Goal: Browse casually: Explore the website without a specific task or goal

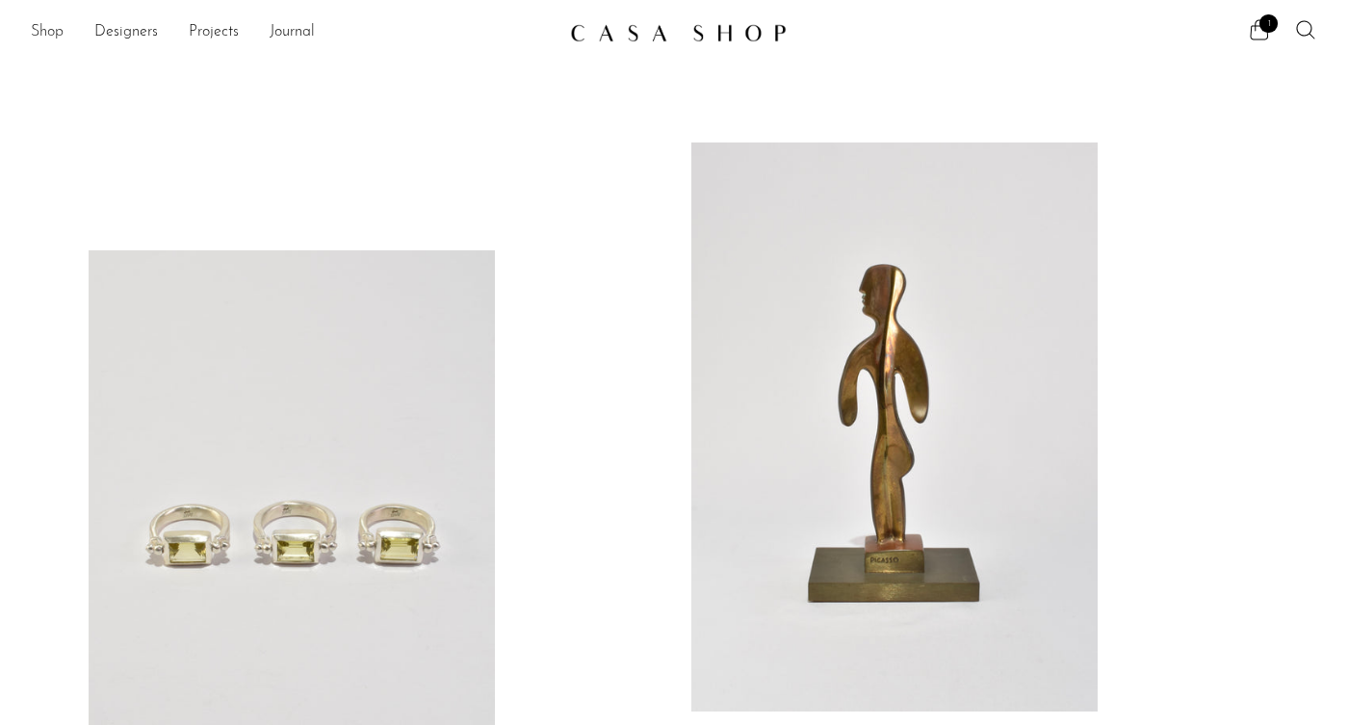
click at [43, 29] on link "Shop" at bounding box center [47, 32] width 33 height 25
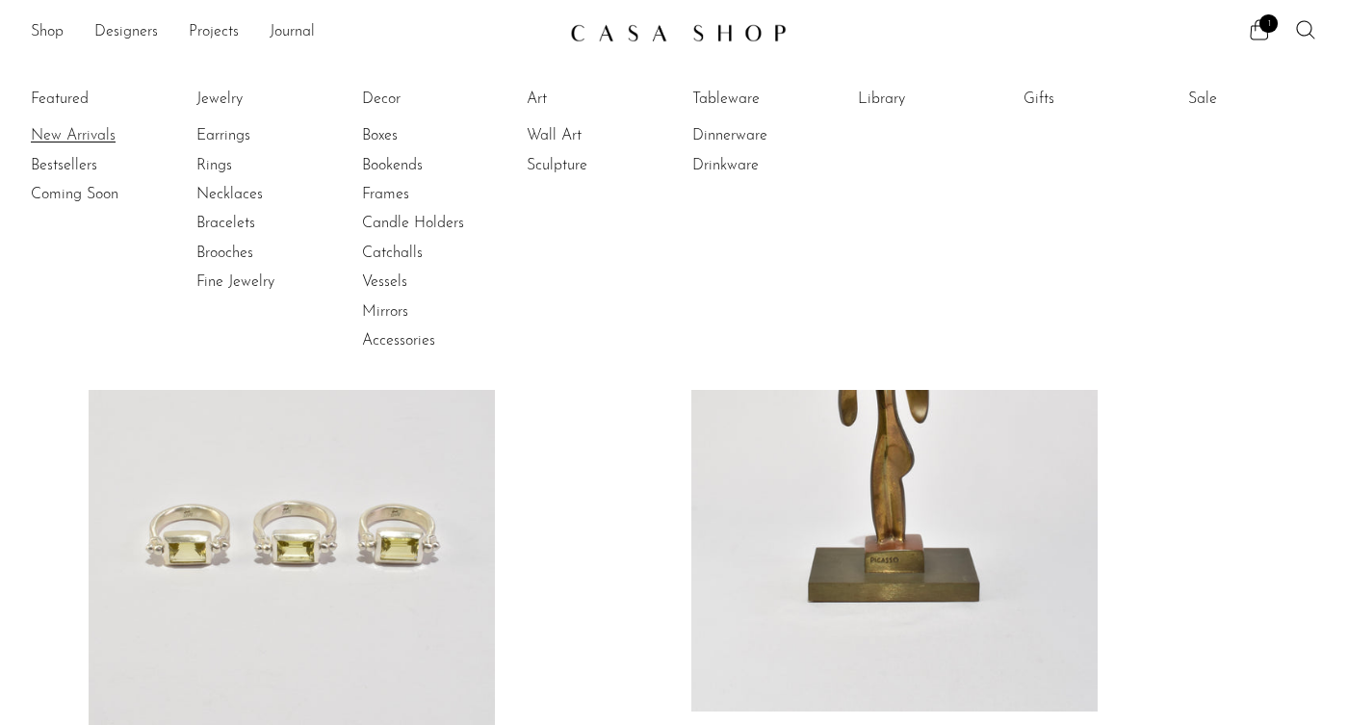
click at [44, 130] on link "New Arrivals" at bounding box center [103, 135] width 144 height 21
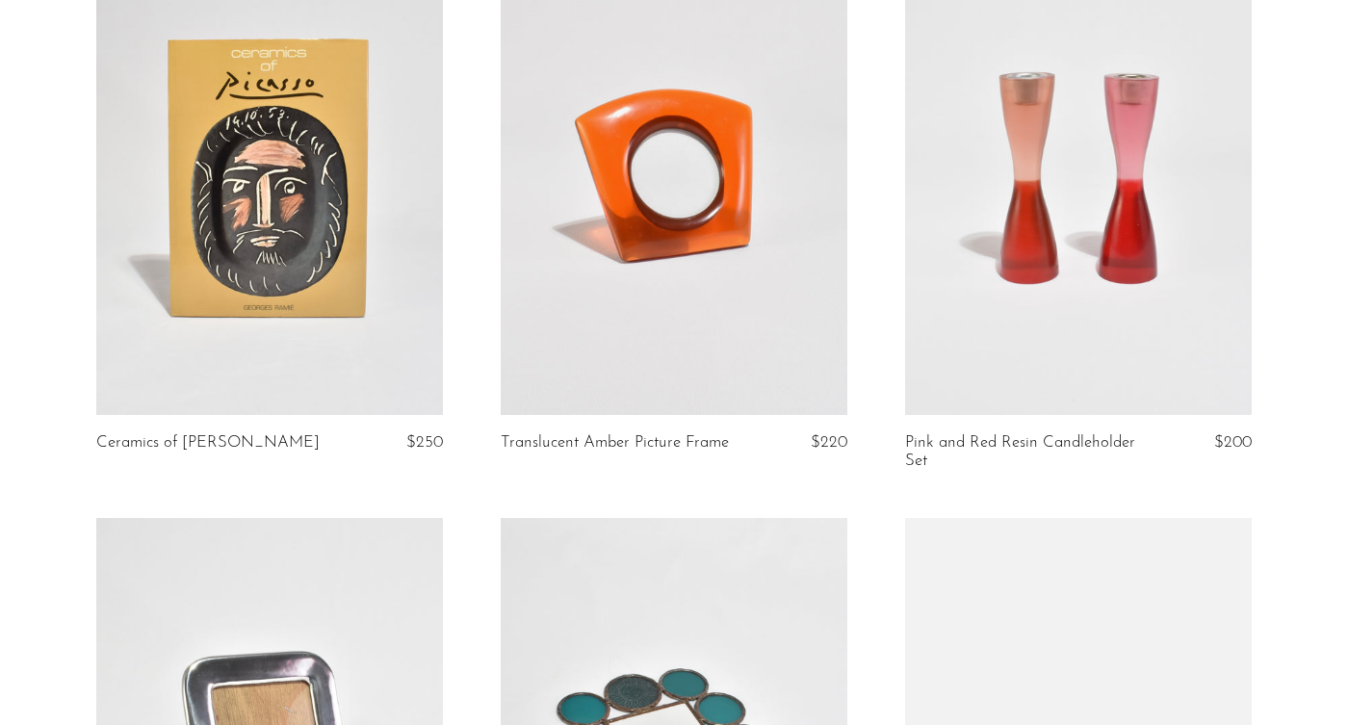
scroll to position [826, 0]
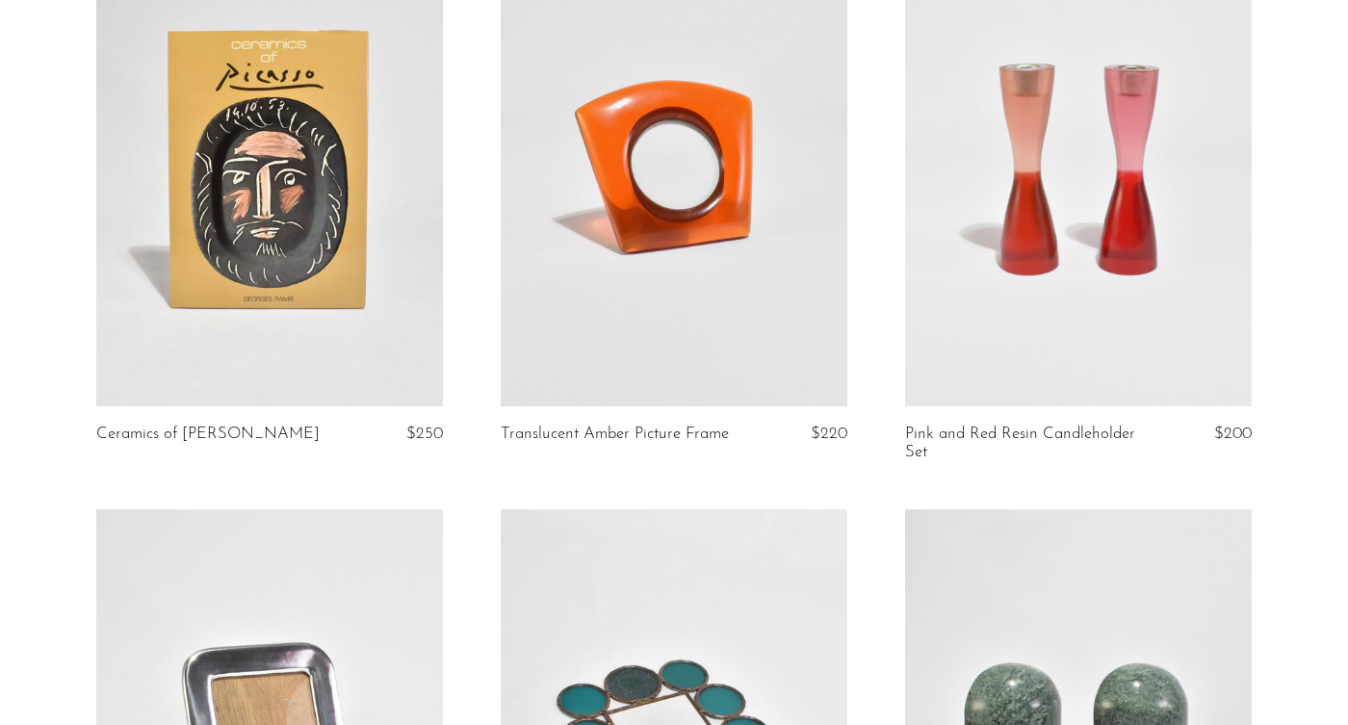
click at [656, 177] on link at bounding box center [674, 163] width 347 height 485
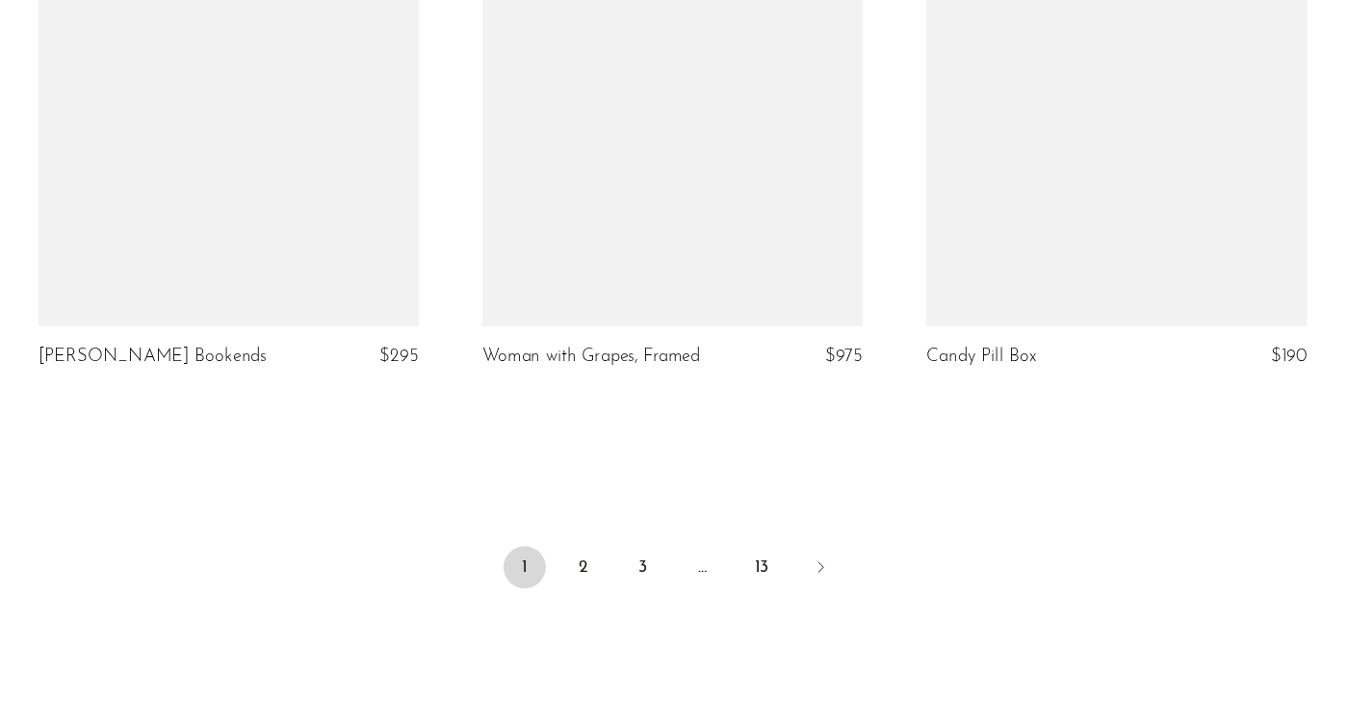
scroll to position [6794, 0]
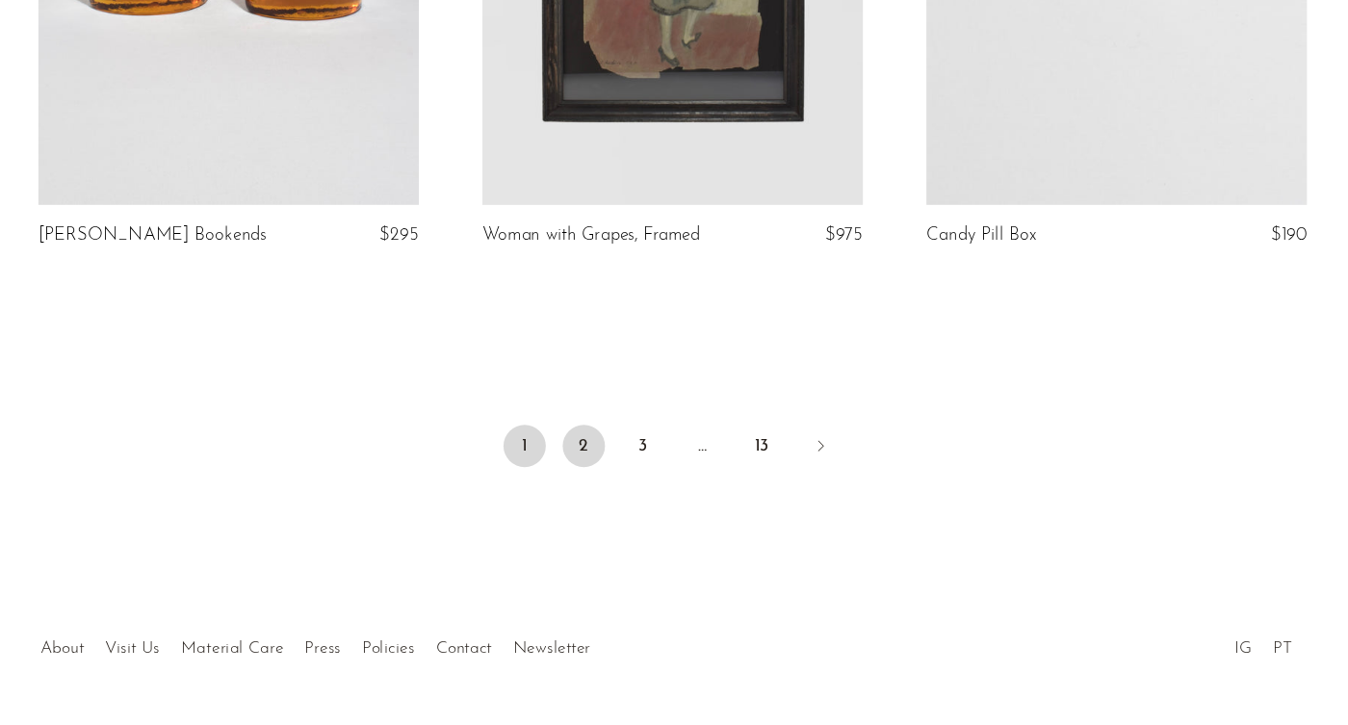
click at [574, 452] on link "2" at bounding box center [593, 471] width 39 height 39
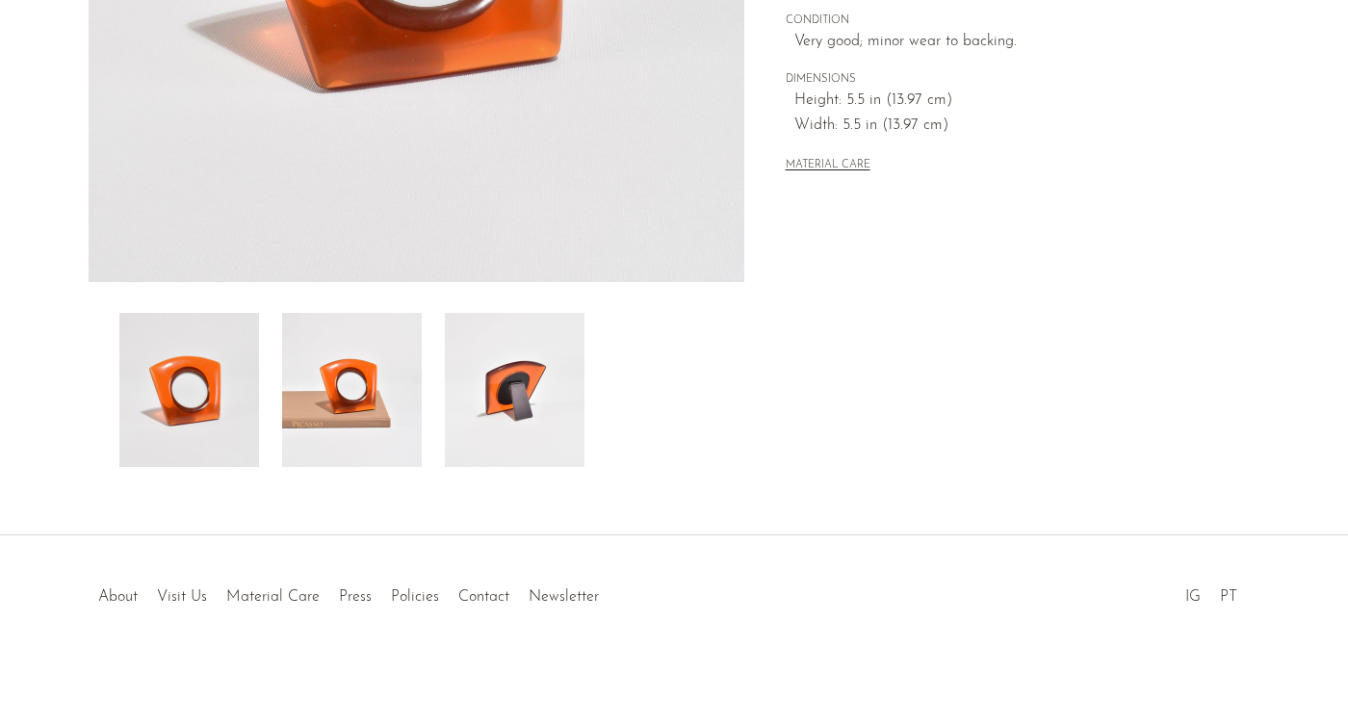
scroll to position [529, 0]
click at [505, 400] on img at bounding box center [515, 390] width 140 height 154
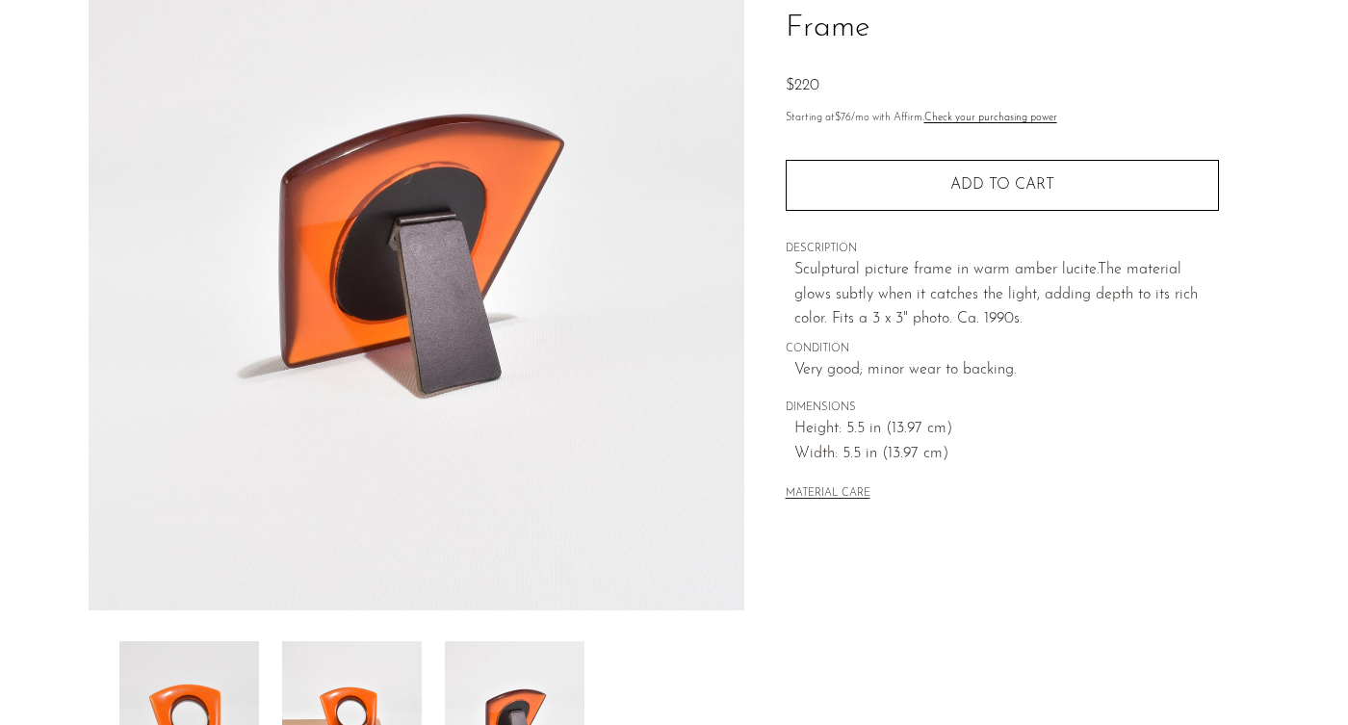
scroll to position [201, 0]
click at [359, 680] on img at bounding box center [352, 717] width 140 height 154
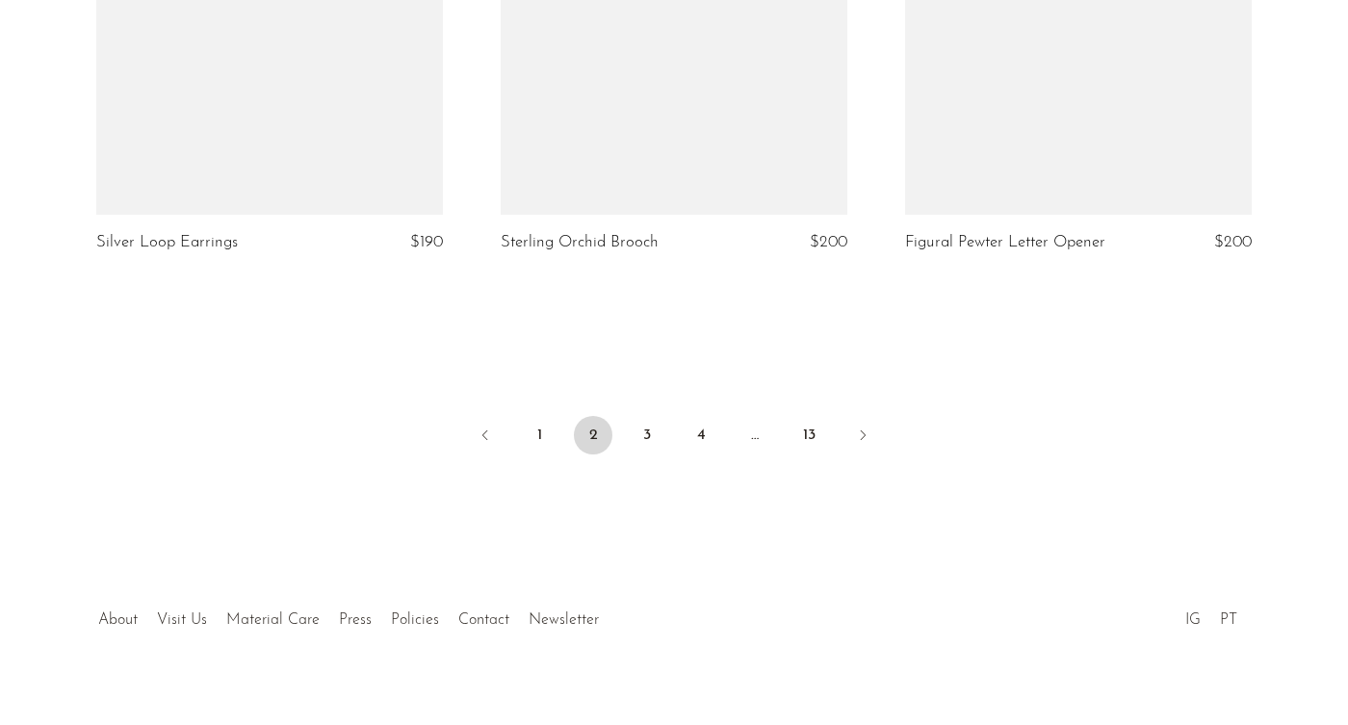
scroll to position [6775, 0]
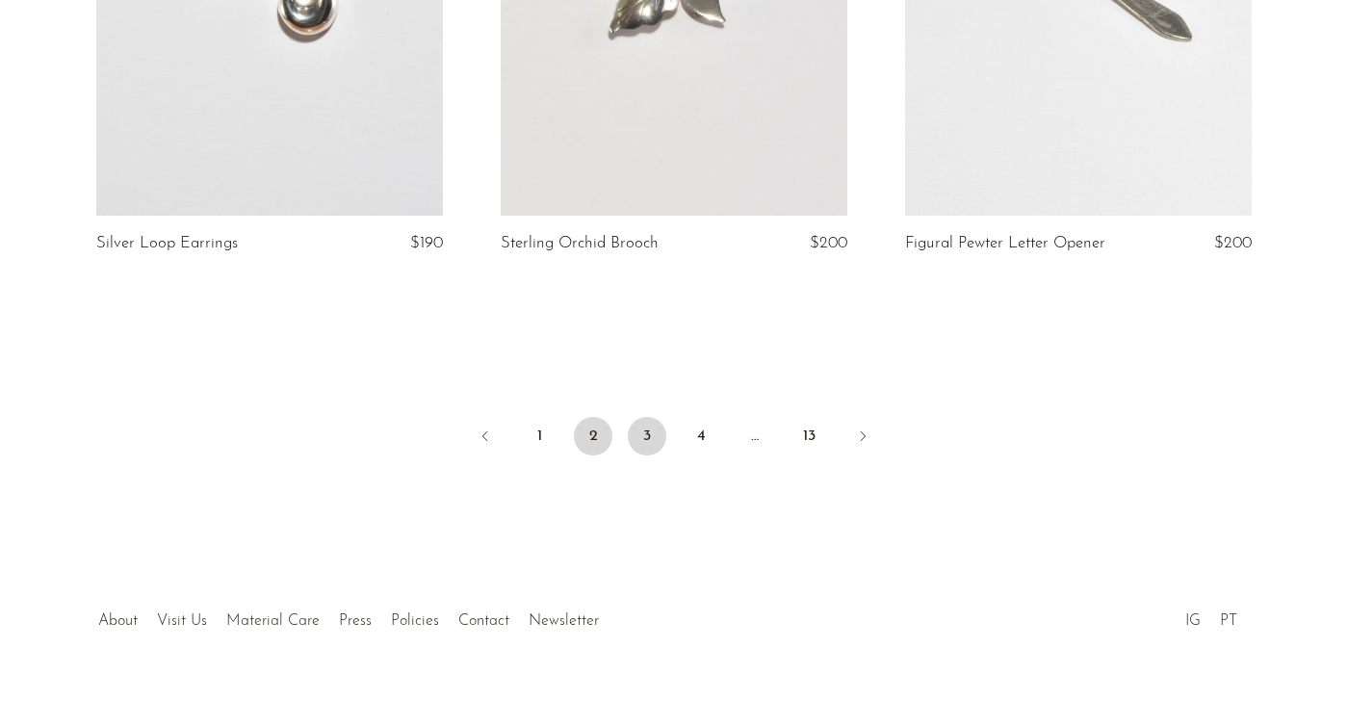
click at [653, 420] on link "3" at bounding box center [647, 436] width 39 height 39
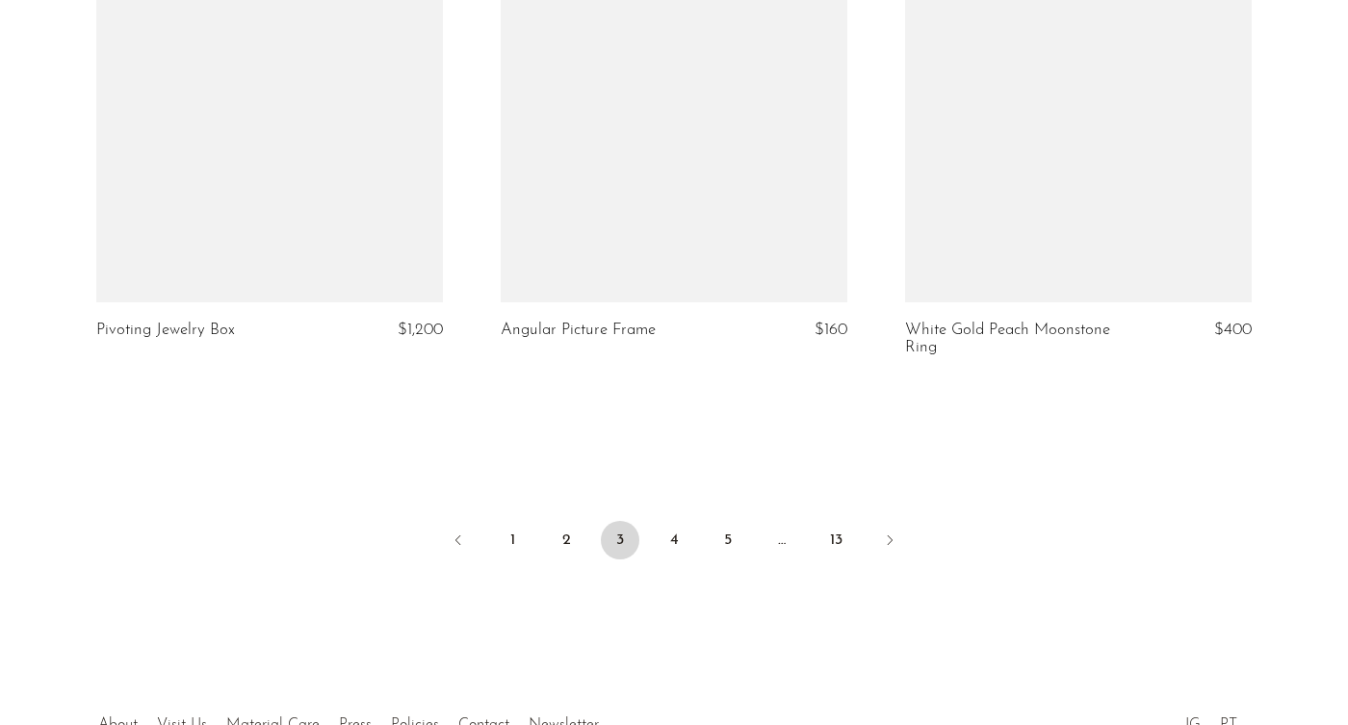
scroll to position [6710, 0]
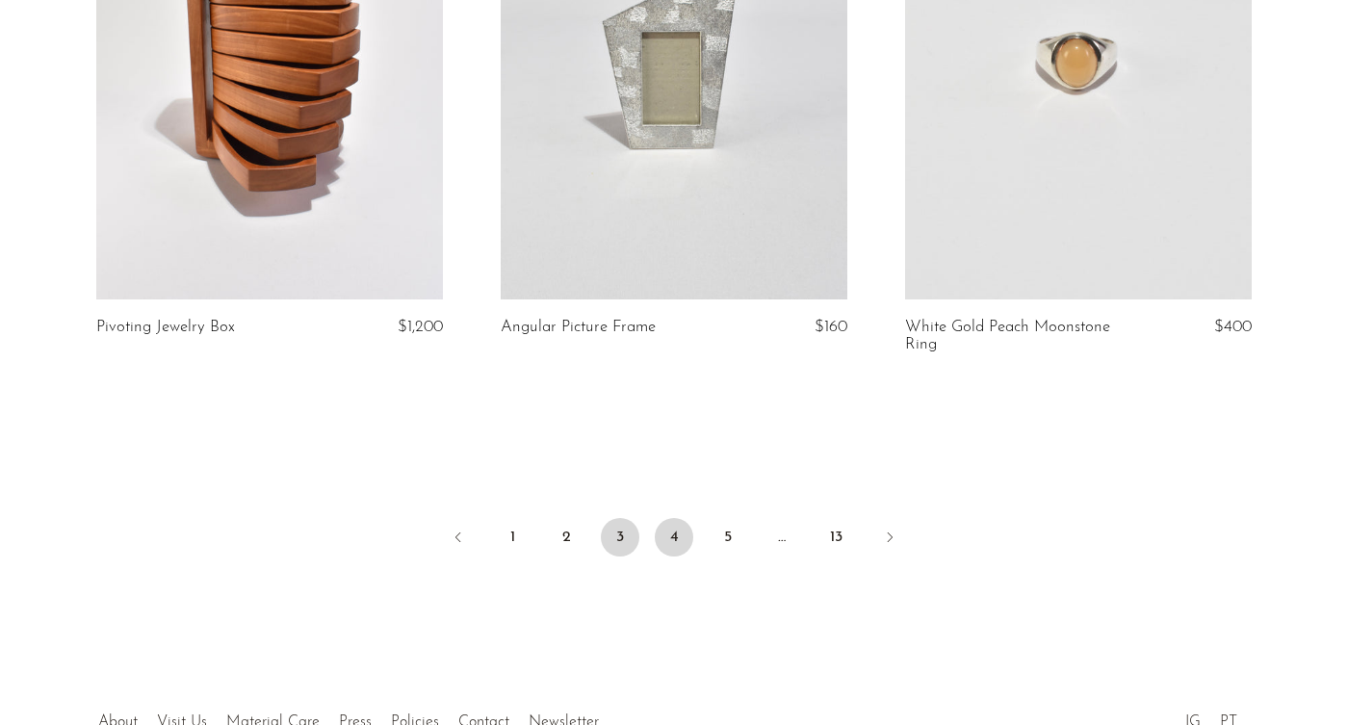
click at [683, 527] on link "4" at bounding box center [674, 537] width 39 height 39
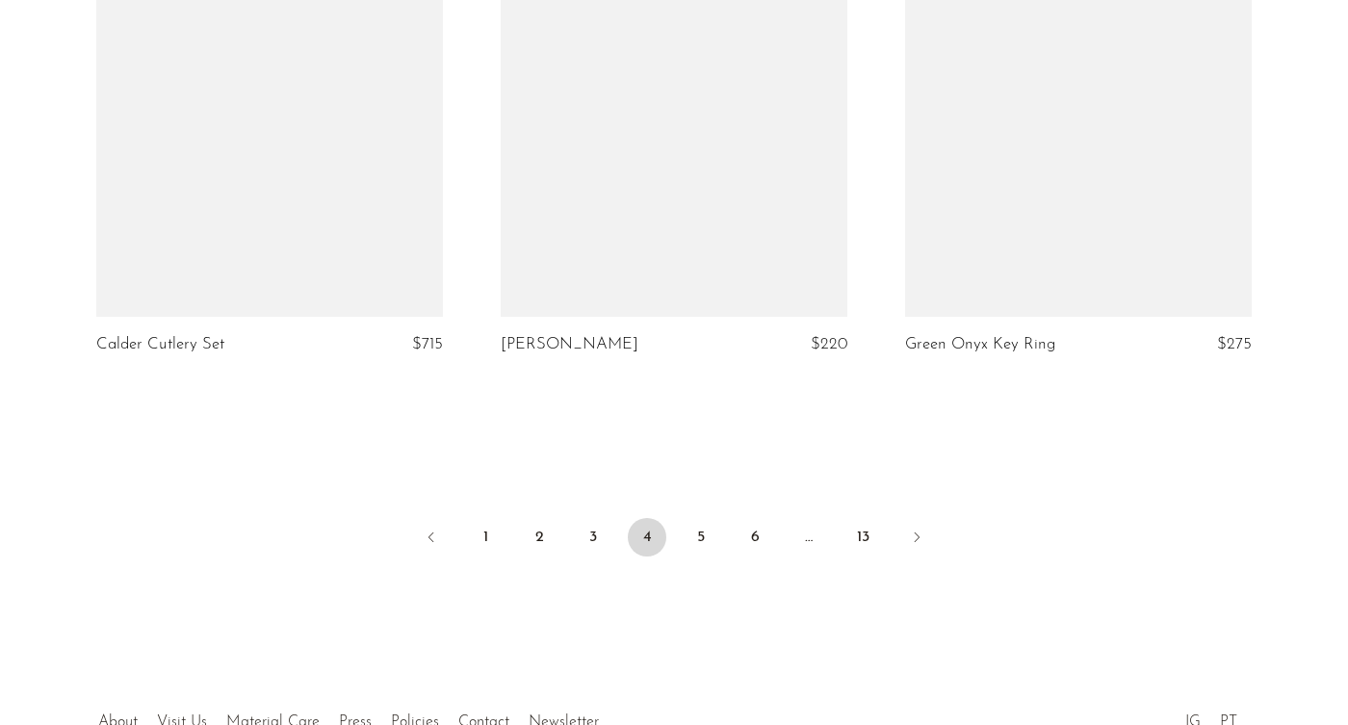
scroll to position [6762, 0]
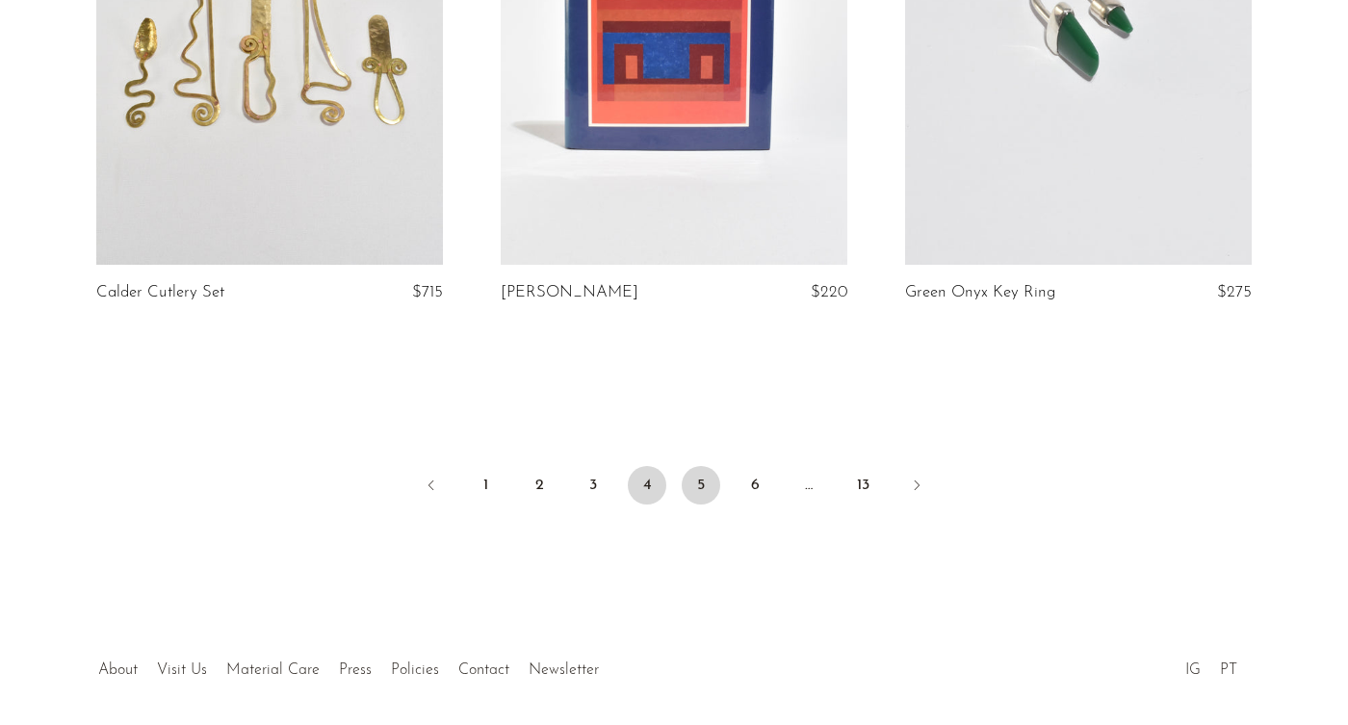
click at [700, 475] on link "5" at bounding box center [701, 485] width 39 height 39
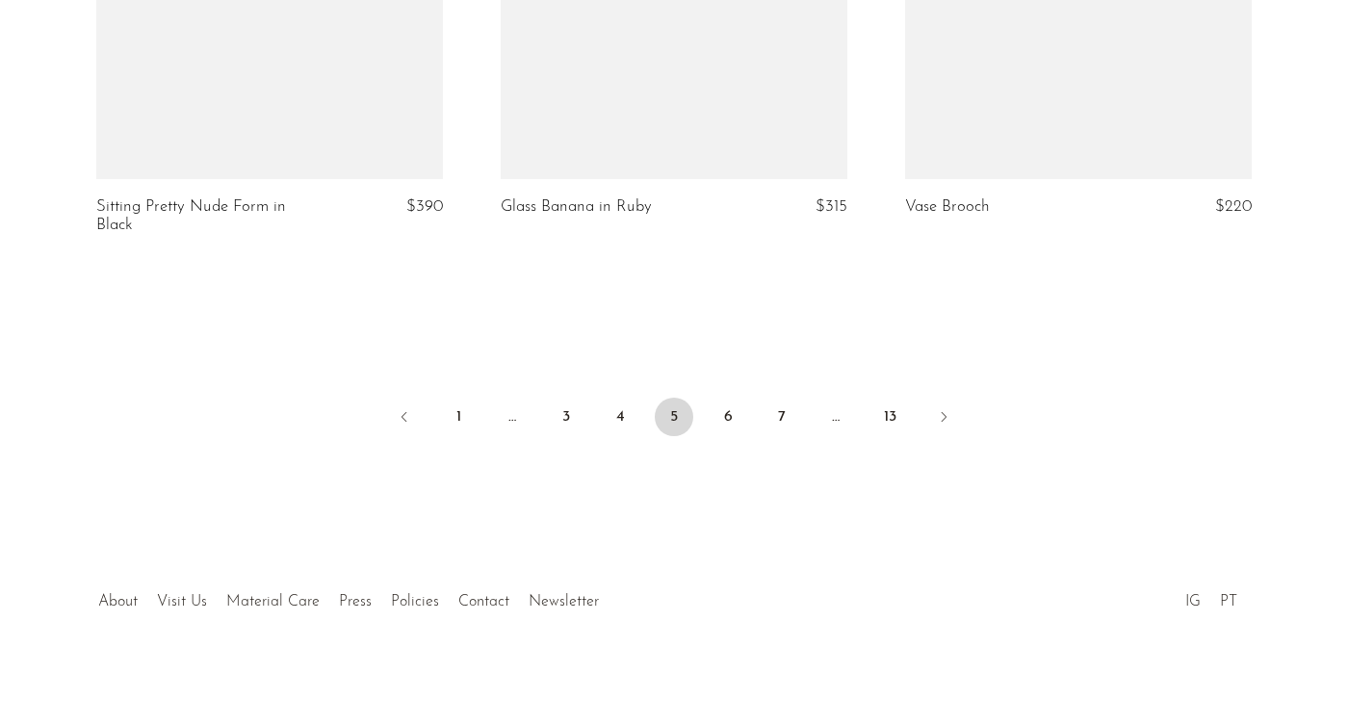
scroll to position [6775, 0]
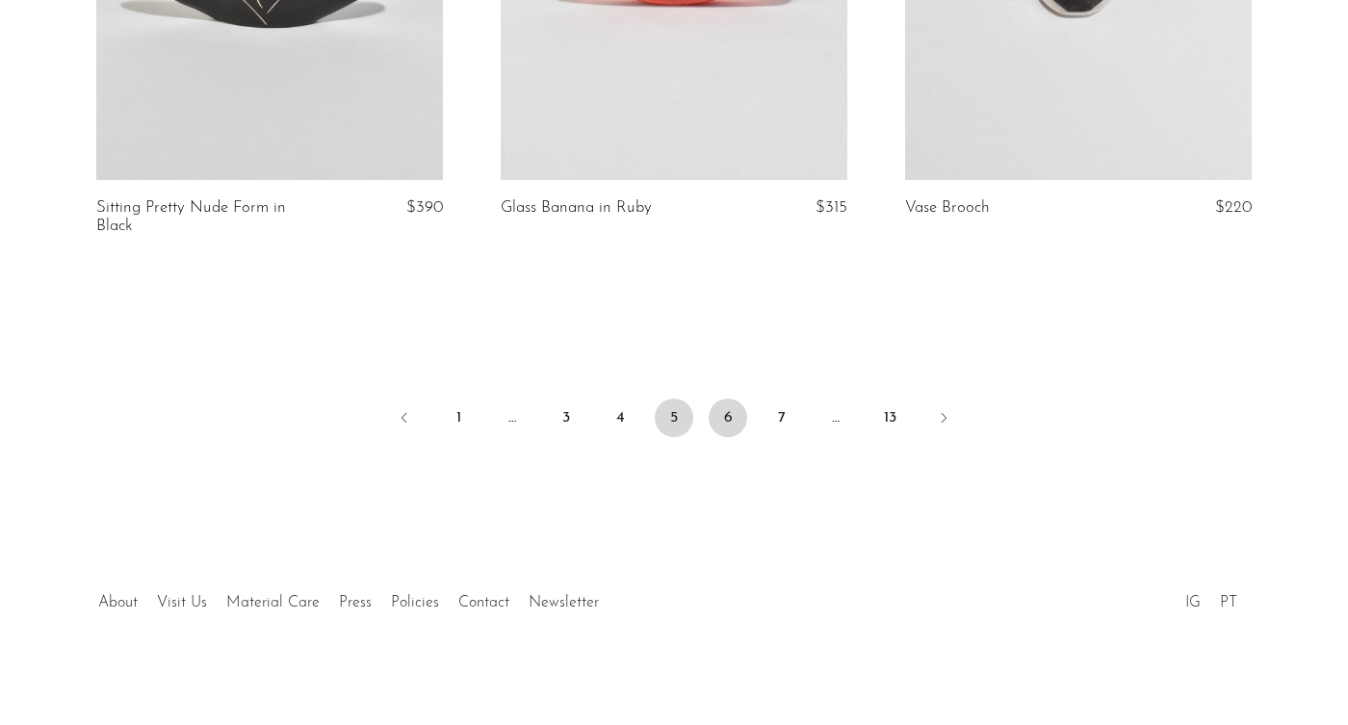
click at [723, 408] on link "6" at bounding box center [728, 418] width 39 height 39
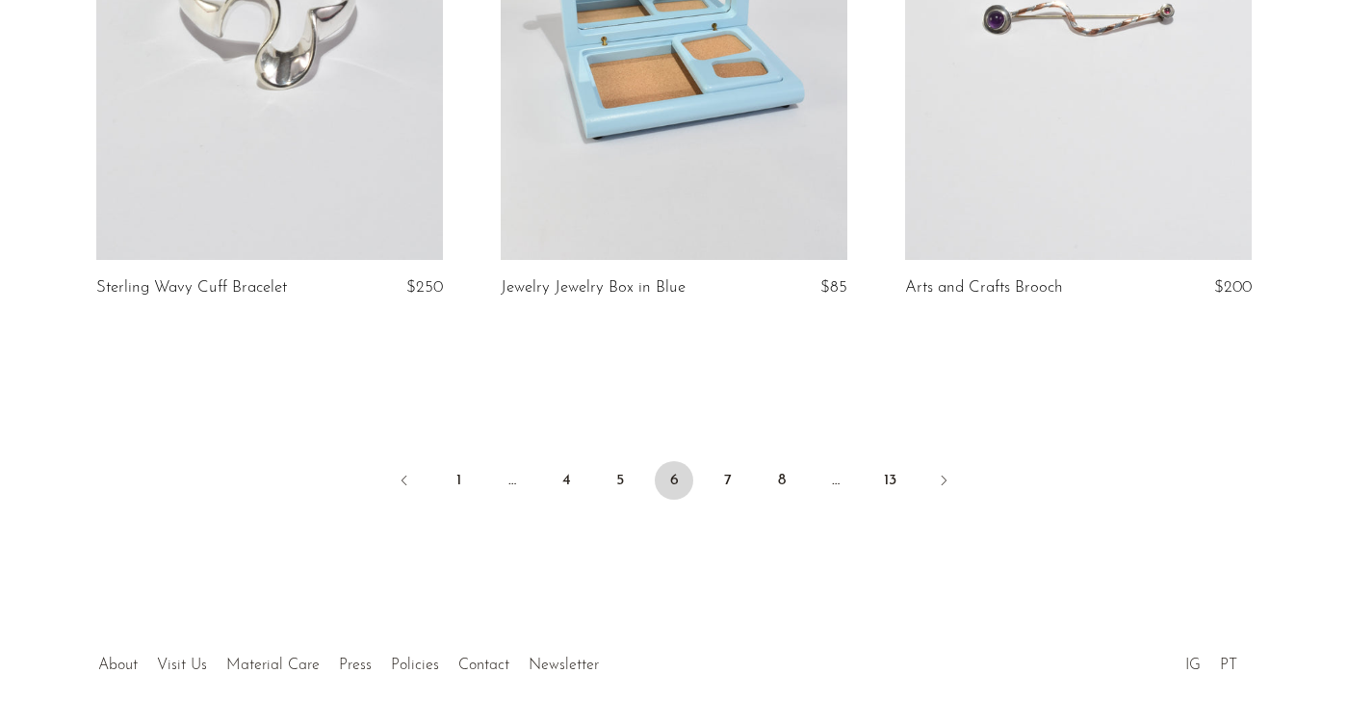
scroll to position [6697, 0]
click at [720, 480] on link "7" at bounding box center [728, 478] width 39 height 39
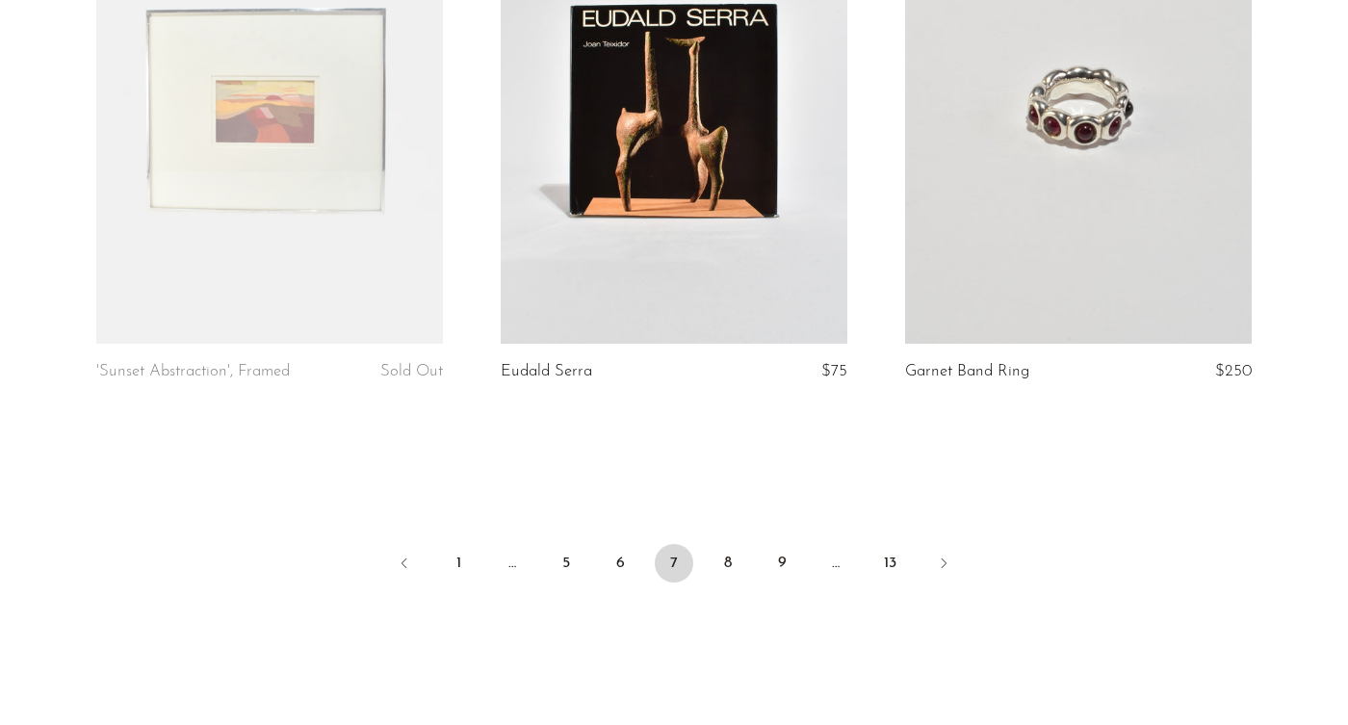
scroll to position [6690, 0]
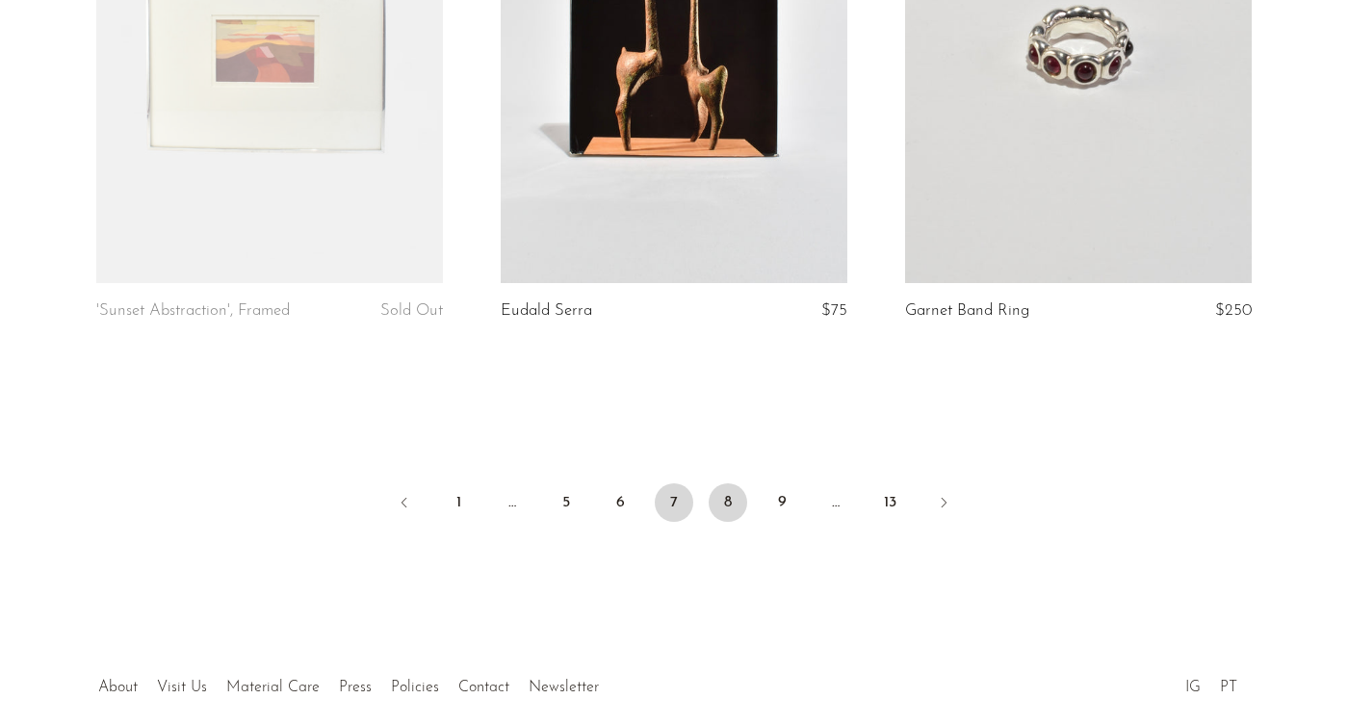
click at [726, 483] on link "8" at bounding box center [728, 502] width 39 height 39
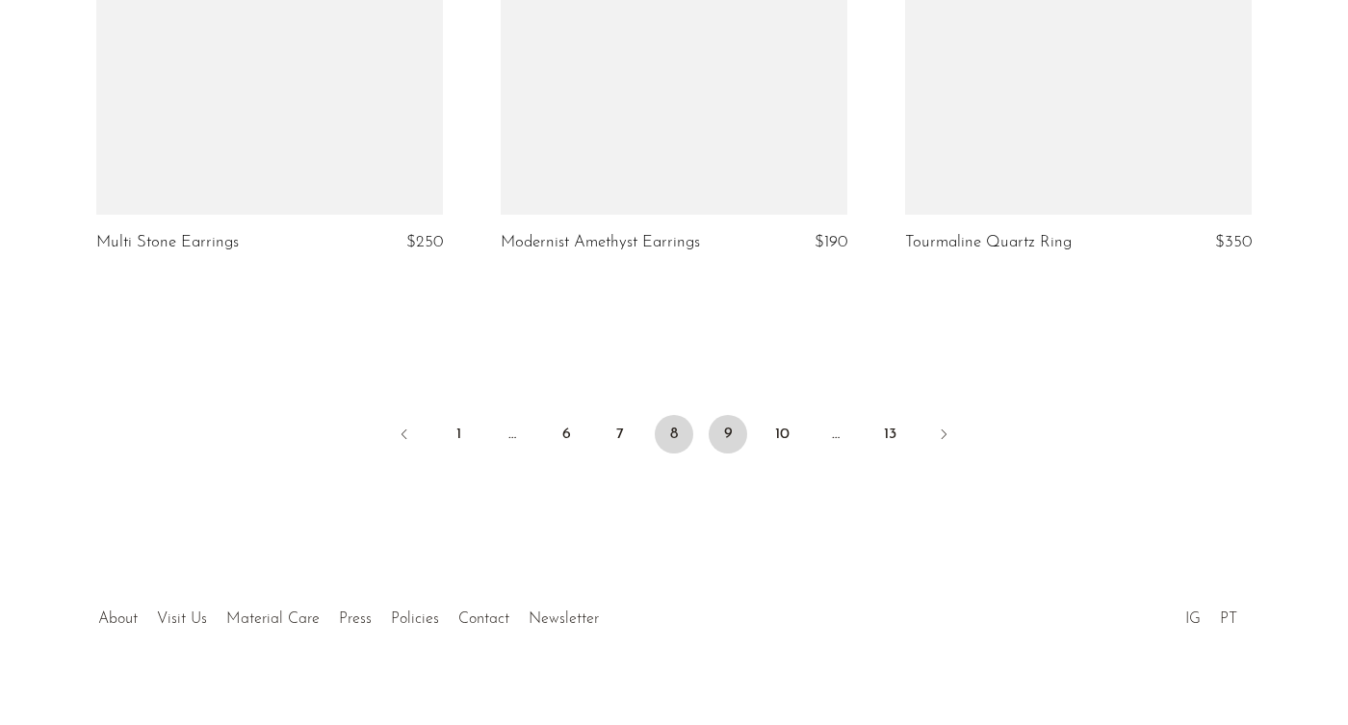
scroll to position [6758, 0]
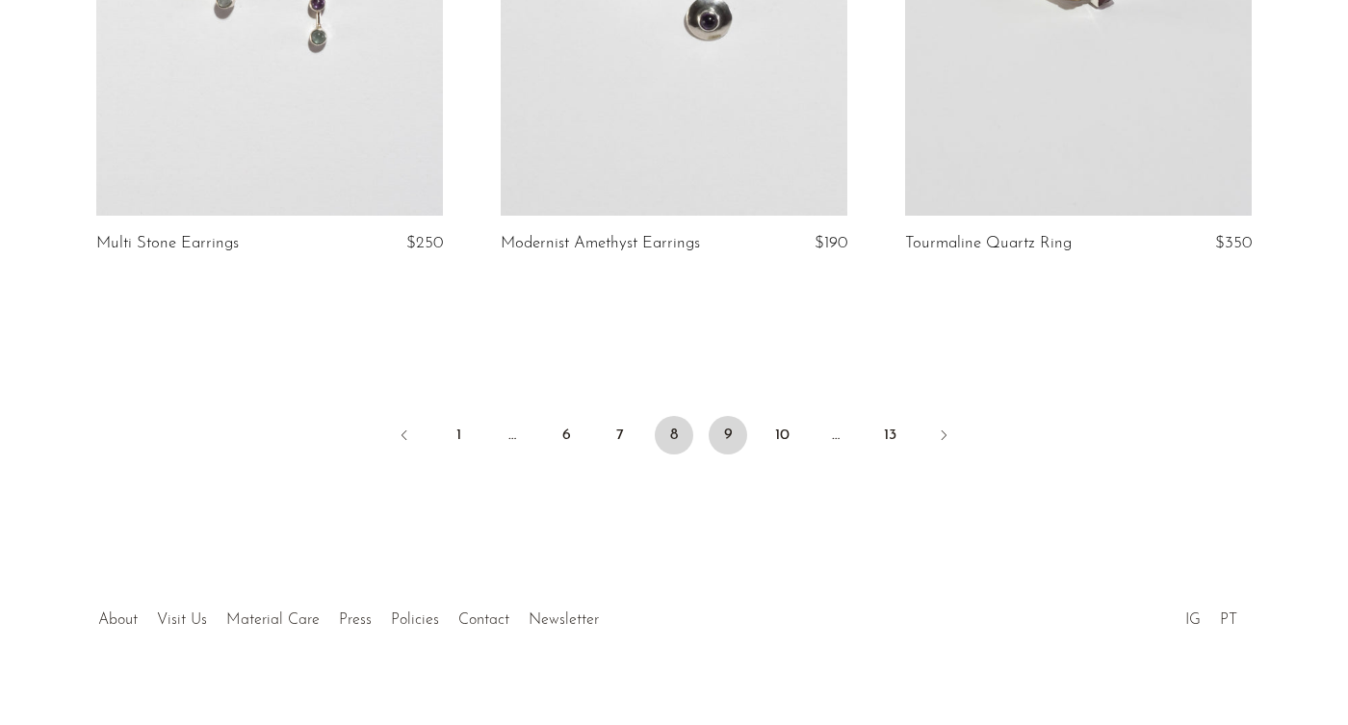
click at [731, 416] on link "9" at bounding box center [728, 435] width 39 height 39
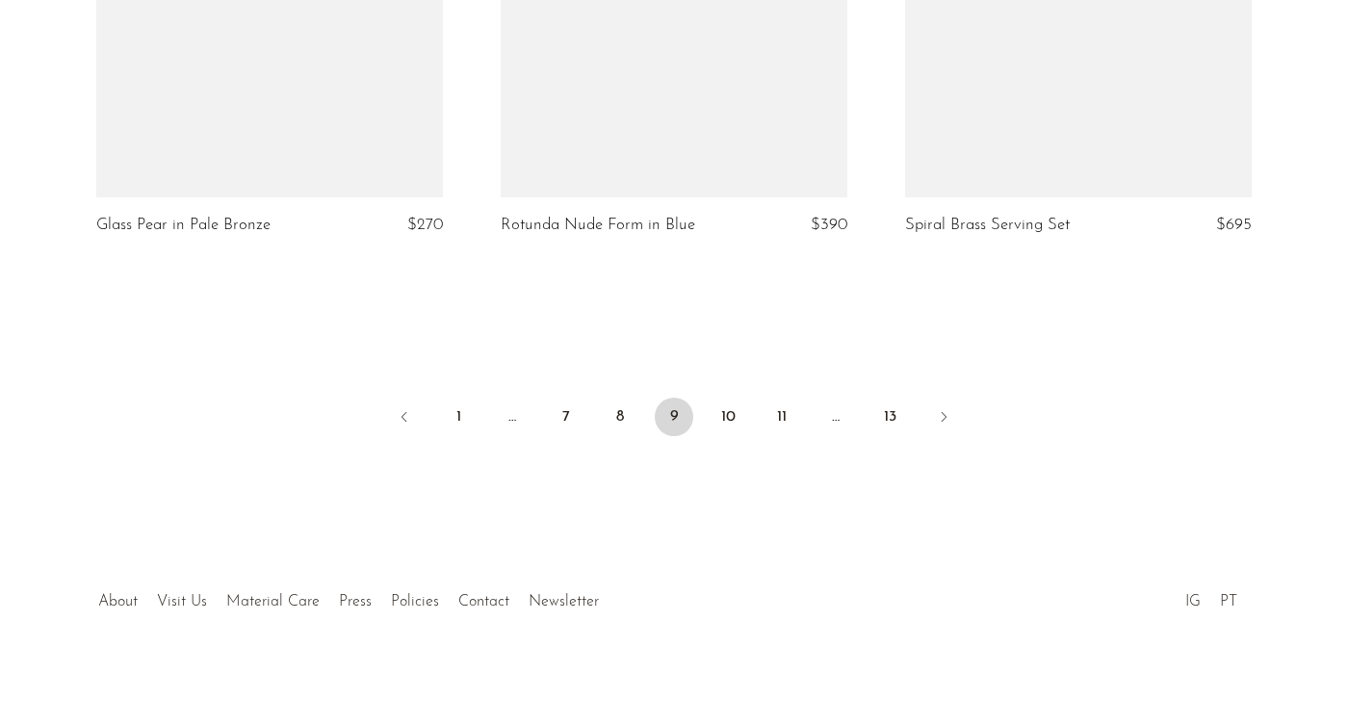
scroll to position [6775, 0]
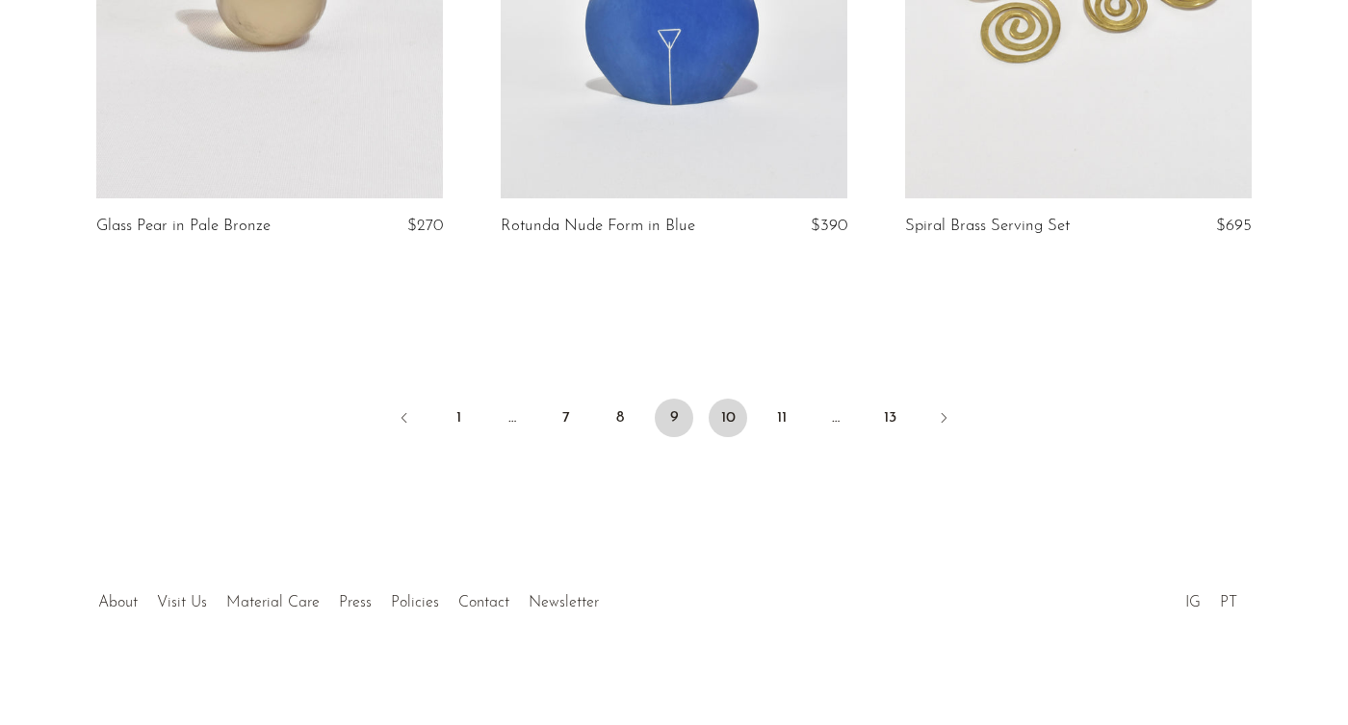
click at [743, 420] on link "10" at bounding box center [728, 418] width 39 height 39
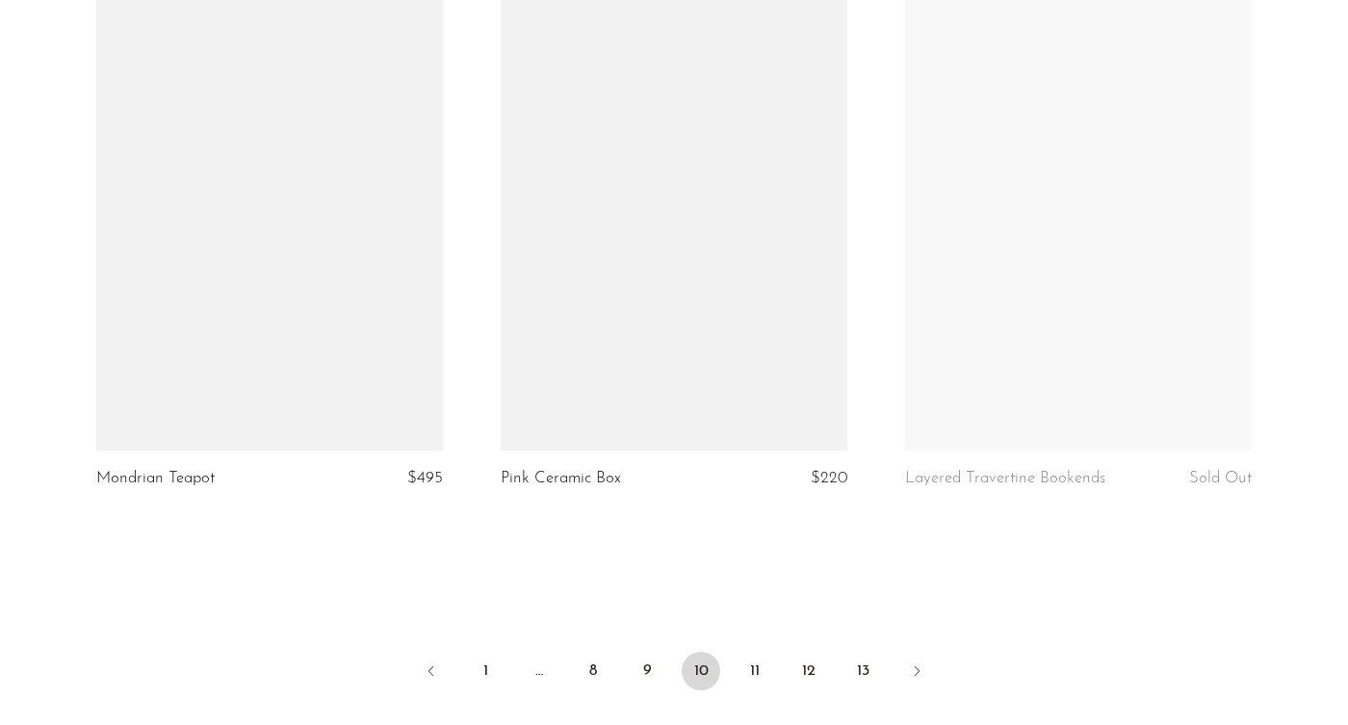
scroll to position [6735, 0]
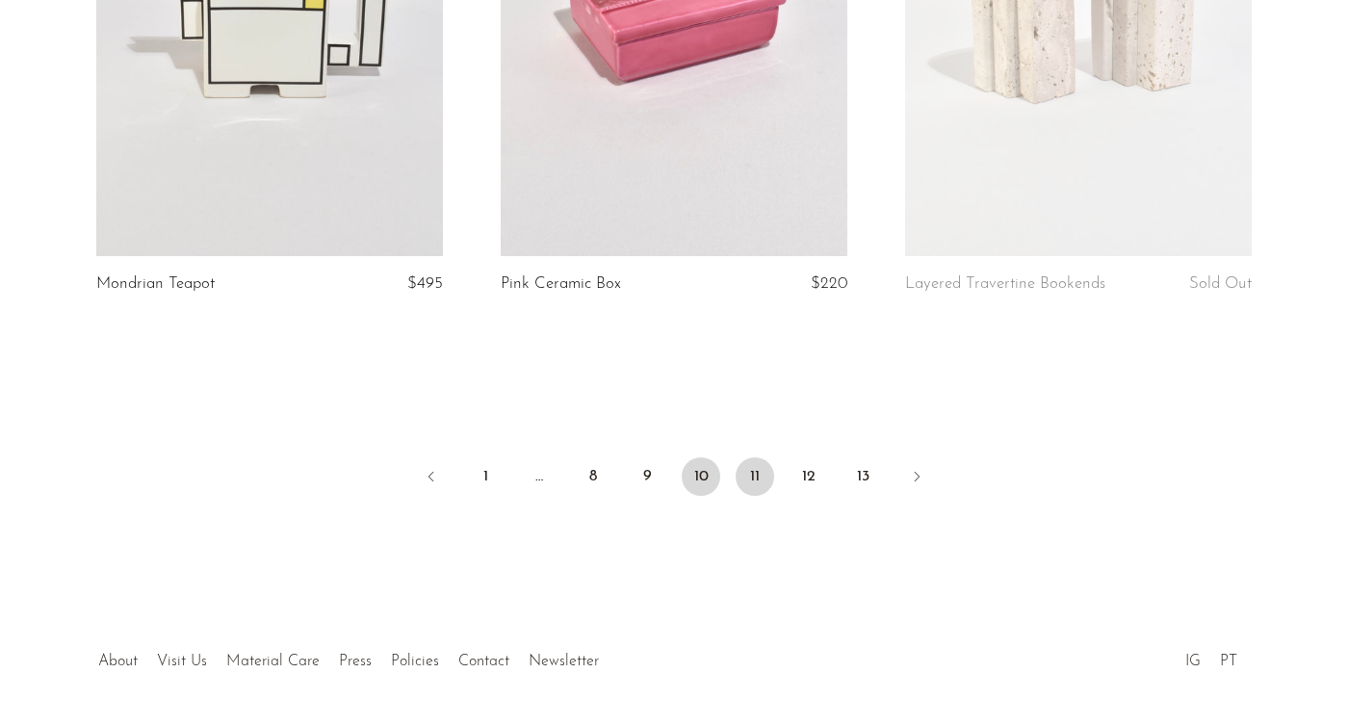
click at [744, 457] on link "11" at bounding box center [755, 476] width 39 height 39
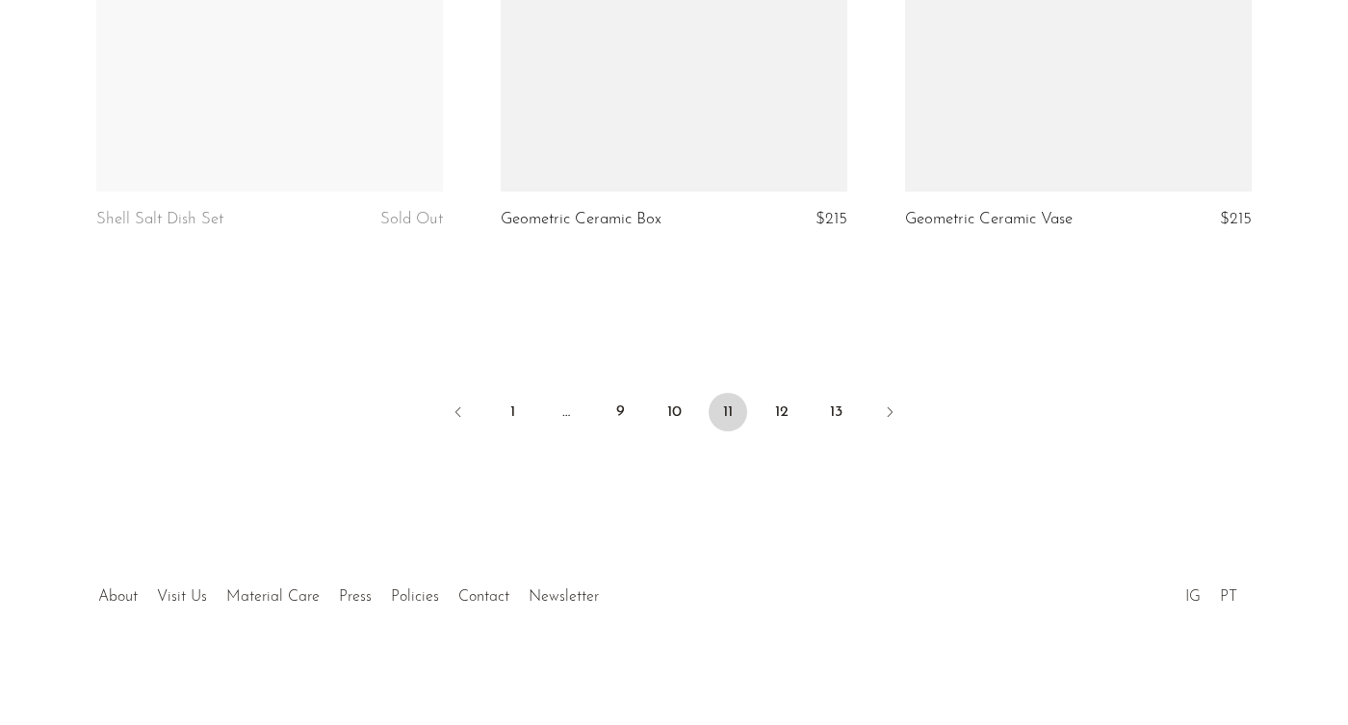
scroll to position [6845, 0]
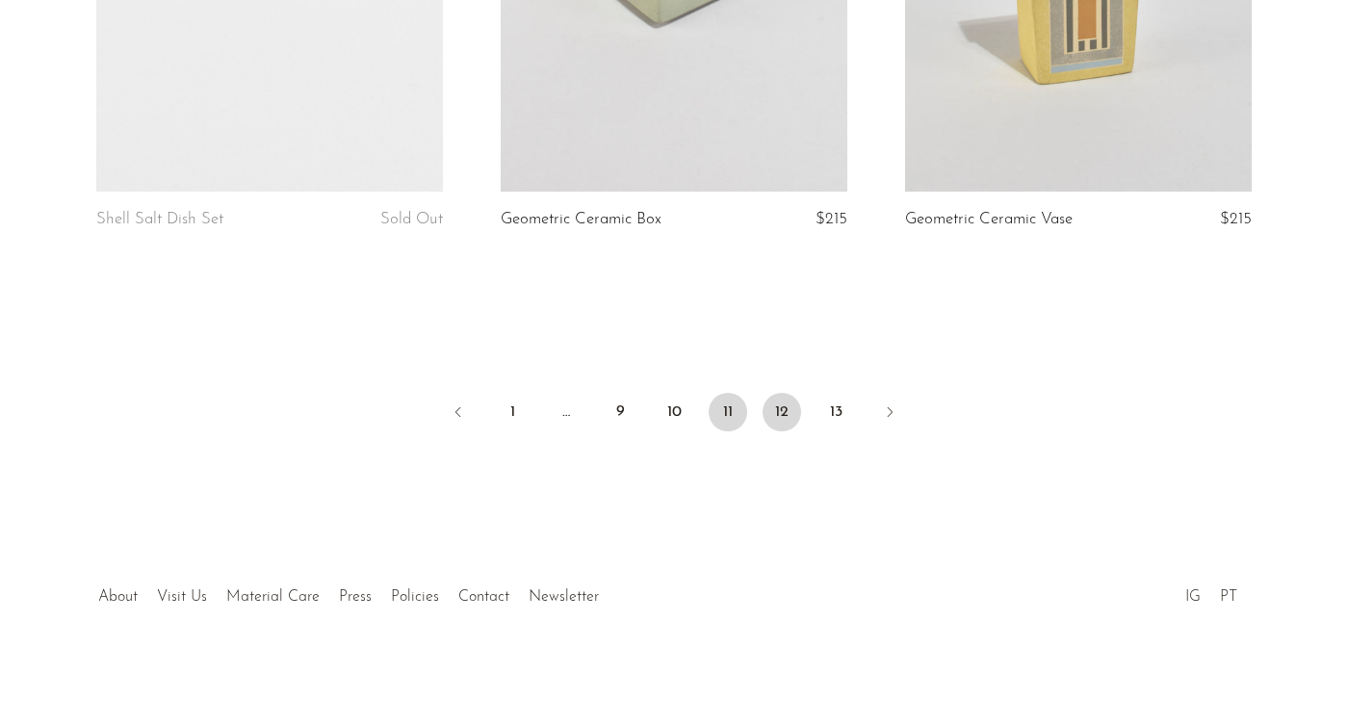
click at [785, 416] on link "12" at bounding box center [782, 412] width 39 height 39
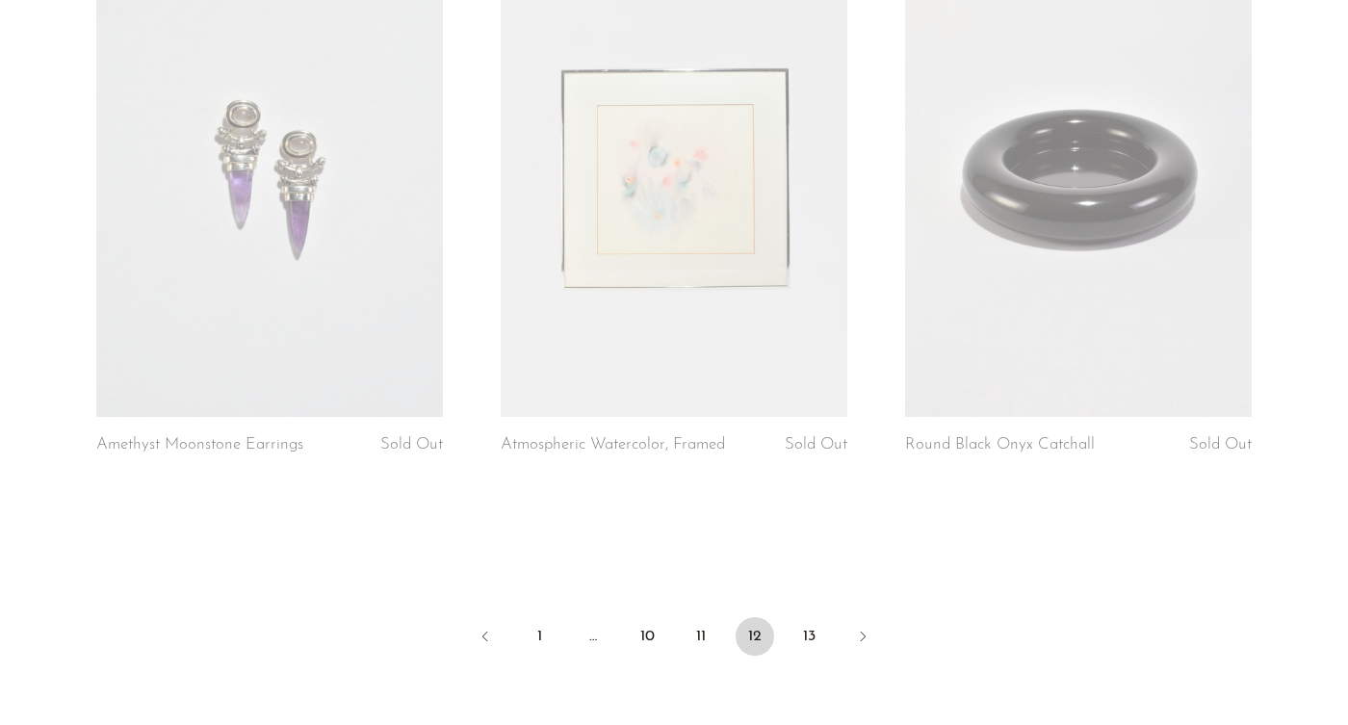
scroll to position [6664, 0]
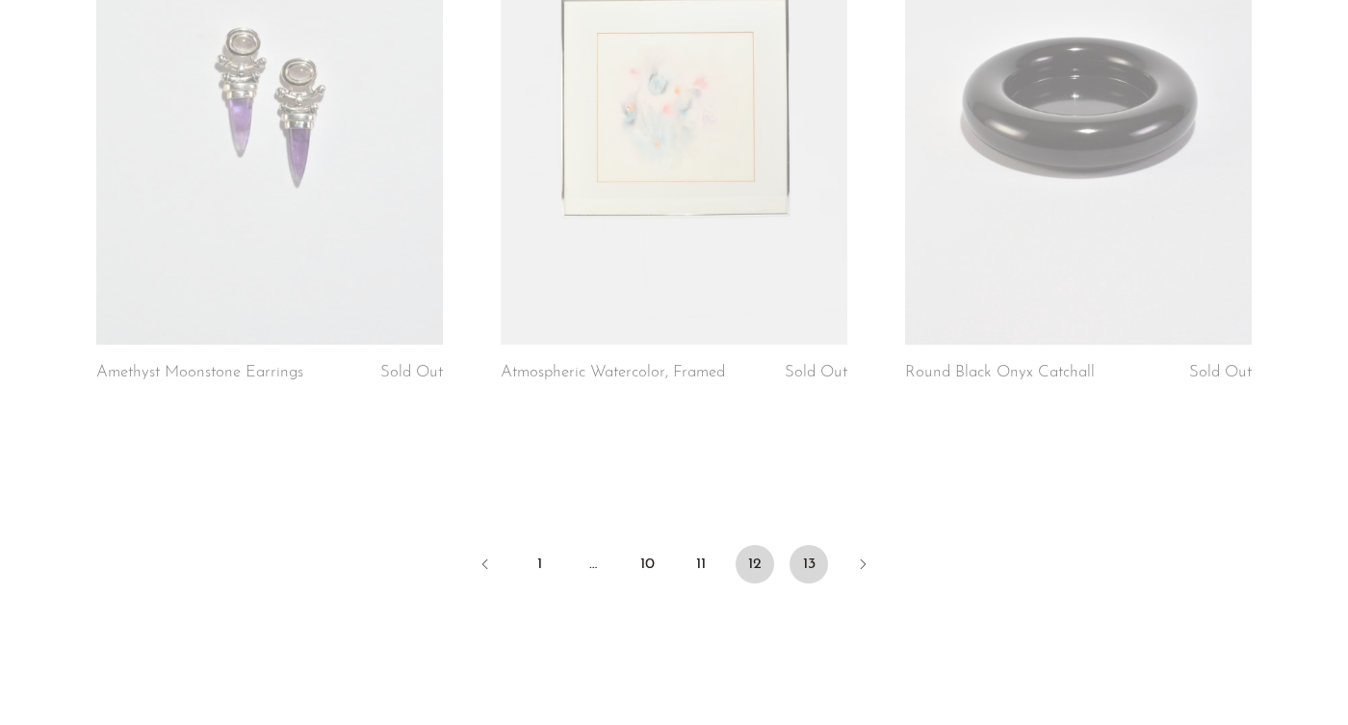
click at [805, 545] on link "13" at bounding box center [809, 564] width 39 height 39
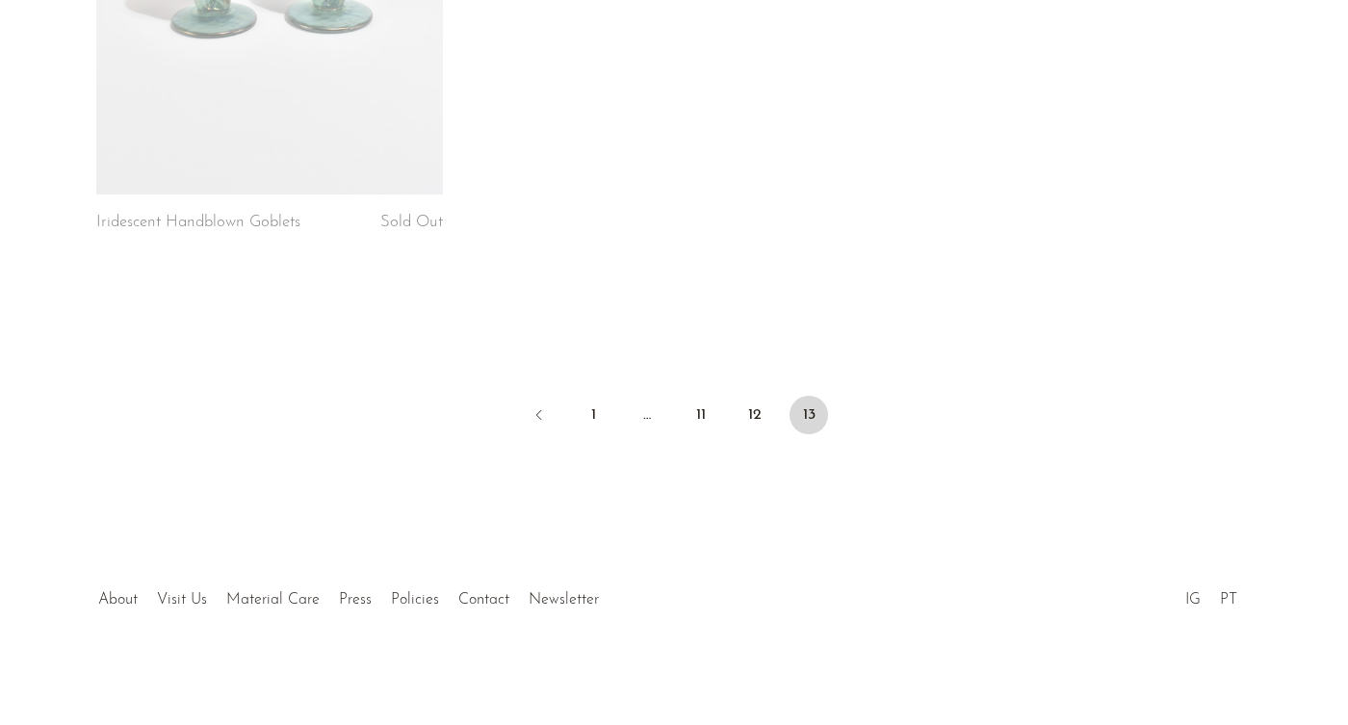
scroll to position [3890, 0]
